Goal: Find specific page/section: Find specific page/section

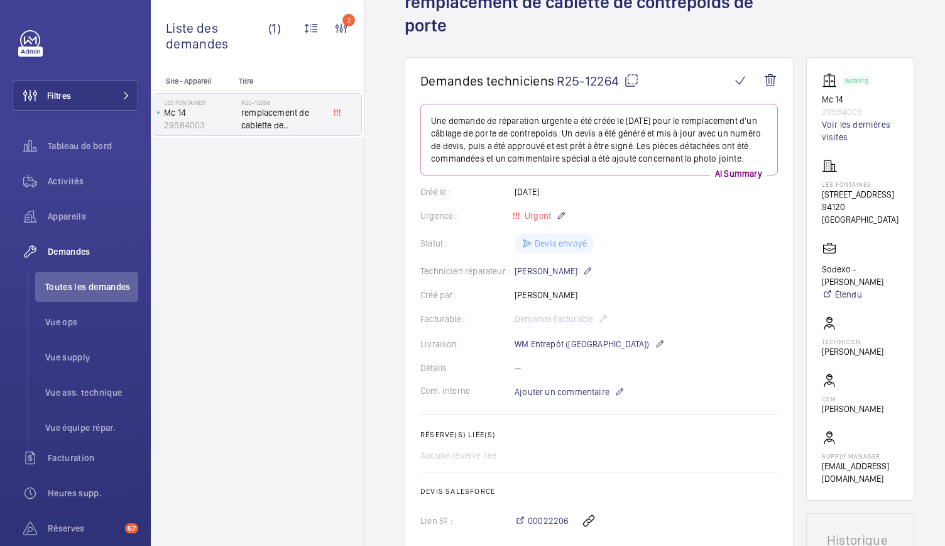
scroll to position [21, 0]
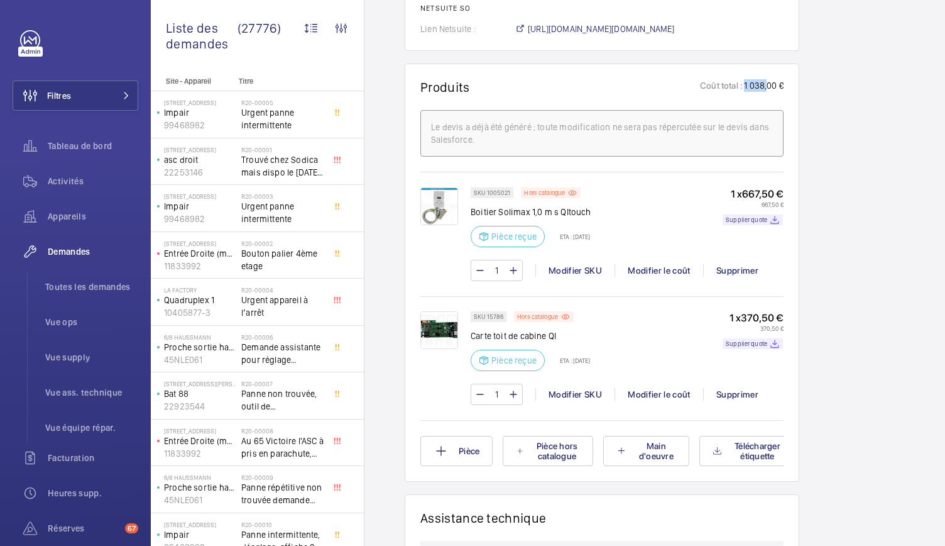
scroll to position [751, 0]
click at [390, 172] on div "Demandes techniciens R24-04661 La demande de réparation a été créée le [DATE] p…" at bounding box center [660, 180] width 590 height 1618
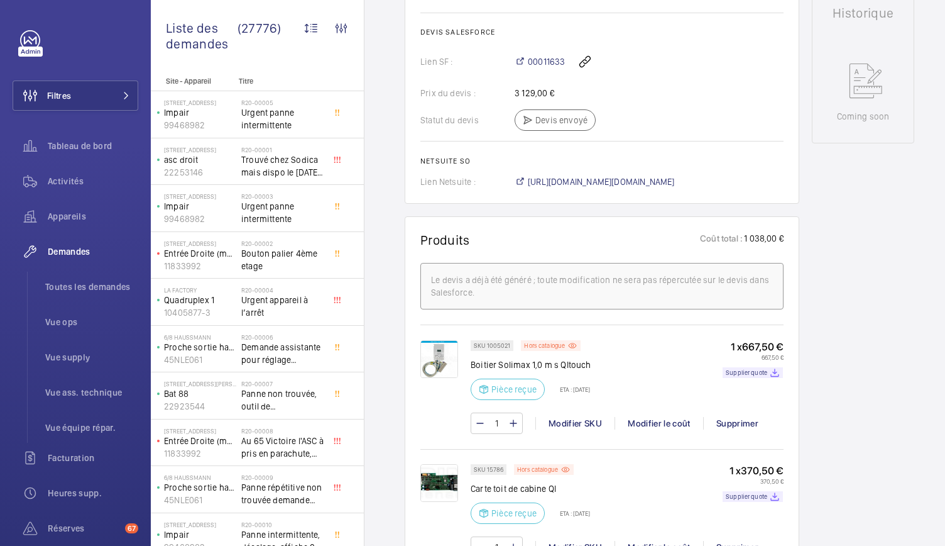
scroll to position [657, 0]
